Goal: Task Accomplishment & Management: Manage account settings

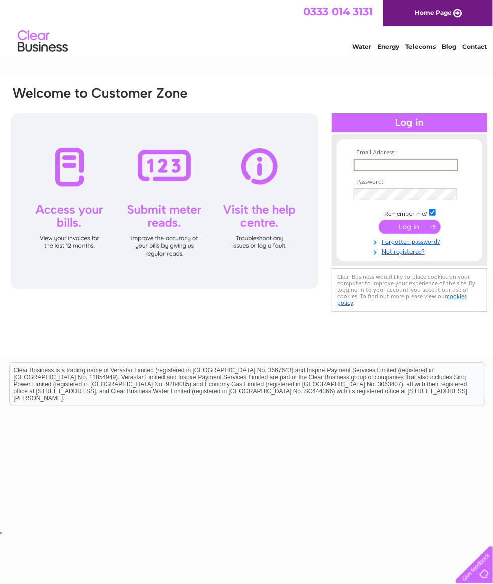
click at [403, 233] on input "submit" at bounding box center [410, 227] width 62 height 14
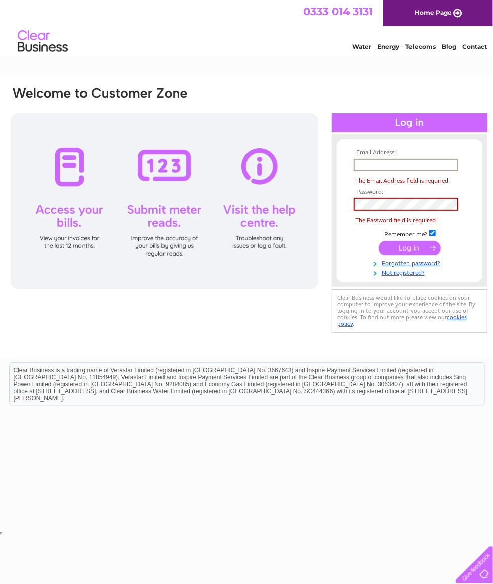
click at [410, 243] on input "submit" at bounding box center [410, 248] width 62 height 14
type input "david.w.nicoll@hotmail.co.uk"
click at [410, 241] on input "submit" at bounding box center [410, 248] width 62 height 14
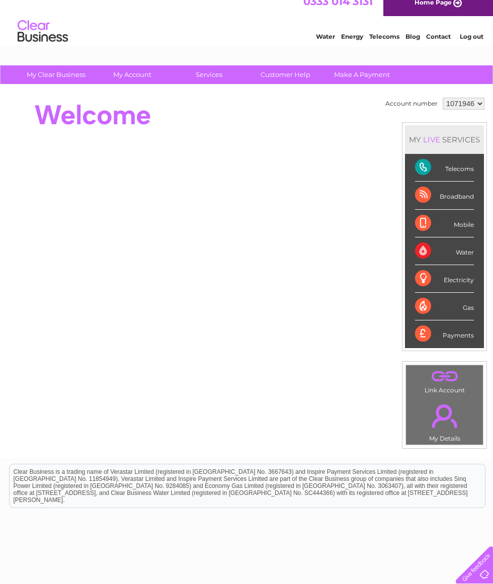
scroll to position [11, 0]
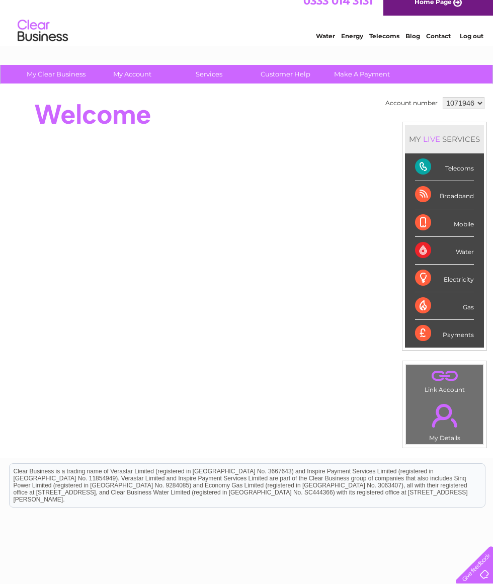
click at [475, 106] on select "1071946 1071995" at bounding box center [464, 103] width 42 height 12
select select "1071995"
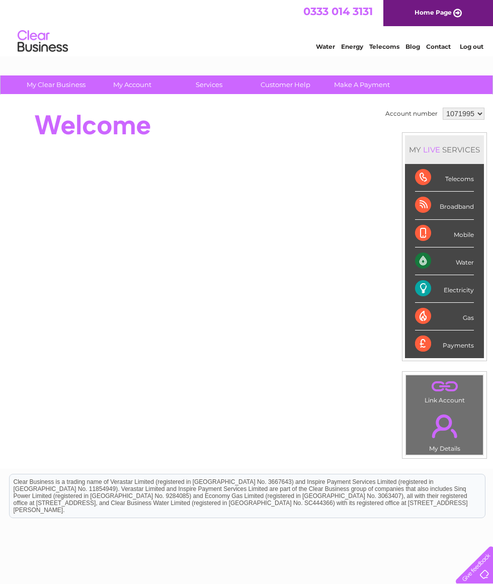
click at [449, 290] on div "Electricity" at bounding box center [444, 289] width 59 height 28
click at [442, 287] on div "Electricity" at bounding box center [444, 289] width 59 height 28
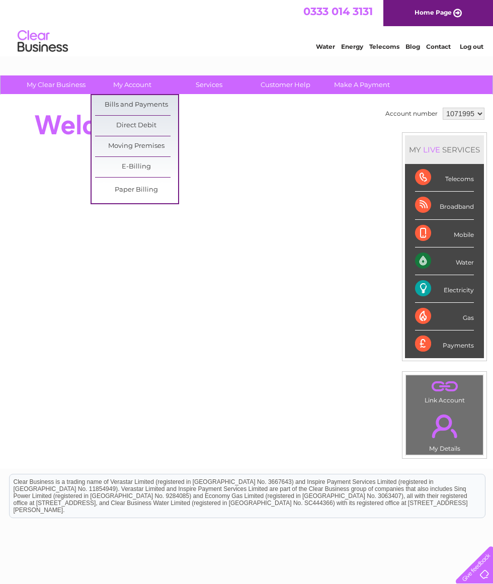
click at [122, 108] on link "Bills and Payments" at bounding box center [136, 105] width 83 height 20
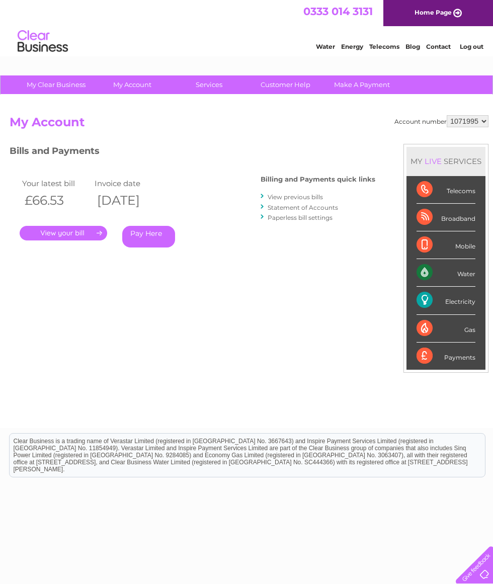
click at [53, 237] on link "." at bounding box center [64, 233] width 88 height 15
click at [296, 193] on link "View previous bills" at bounding box center [295, 197] width 55 height 8
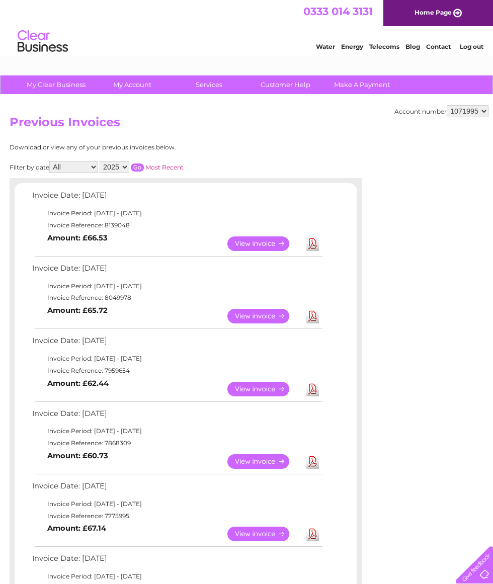
scroll to position [0, 5]
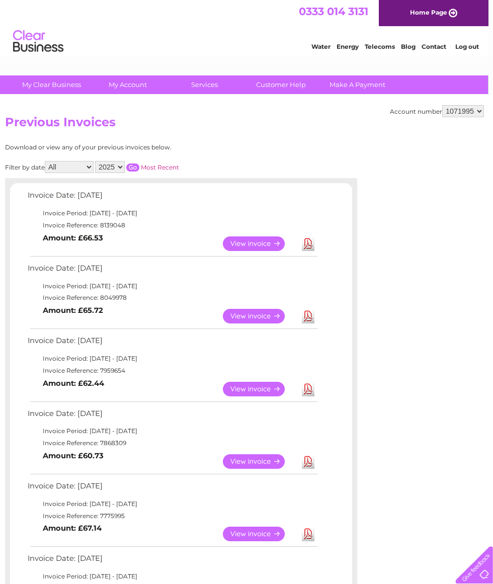
click at [243, 315] on link "View" at bounding box center [260, 316] width 74 height 15
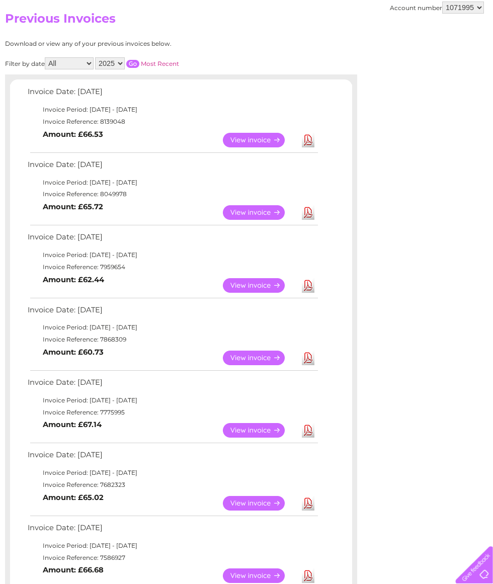
scroll to position [104, 5]
click at [242, 427] on link "View" at bounding box center [260, 430] width 74 height 15
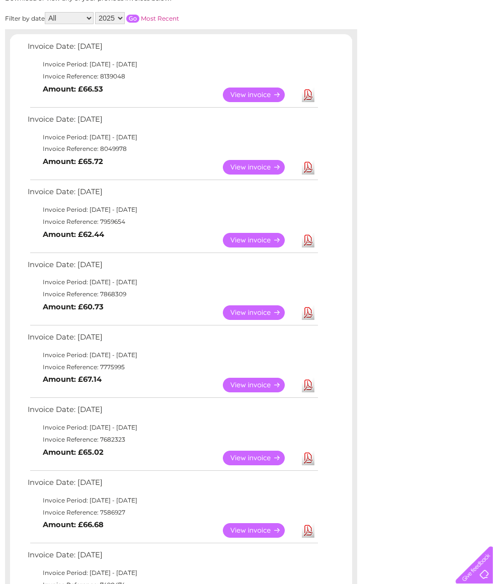
click at [254, 451] on link "View" at bounding box center [260, 458] width 74 height 15
click at [245, 96] on link "View" at bounding box center [260, 95] width 74 height 15
